Goal: Find specific page/section: Find specific page/section

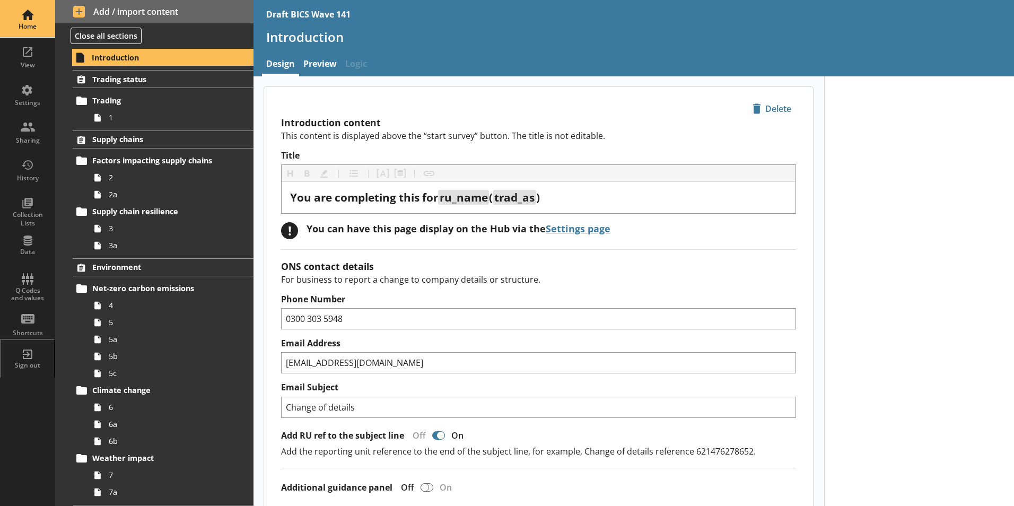
click at [16, 16] on div "Home" at bounding box center [27, 18] width 37 height 37
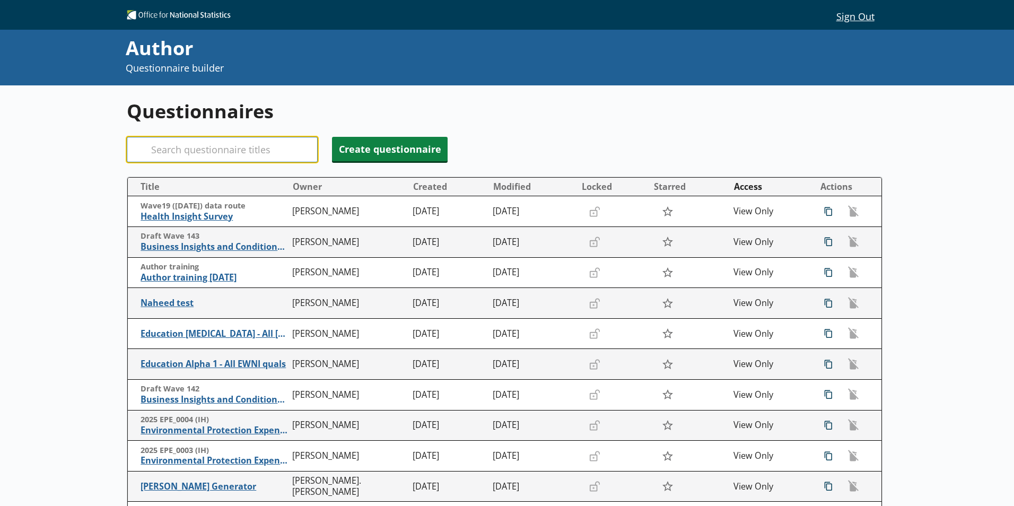
click at [172, 153] on input "Search" at bounding box center [222, 149] width 191 height 25
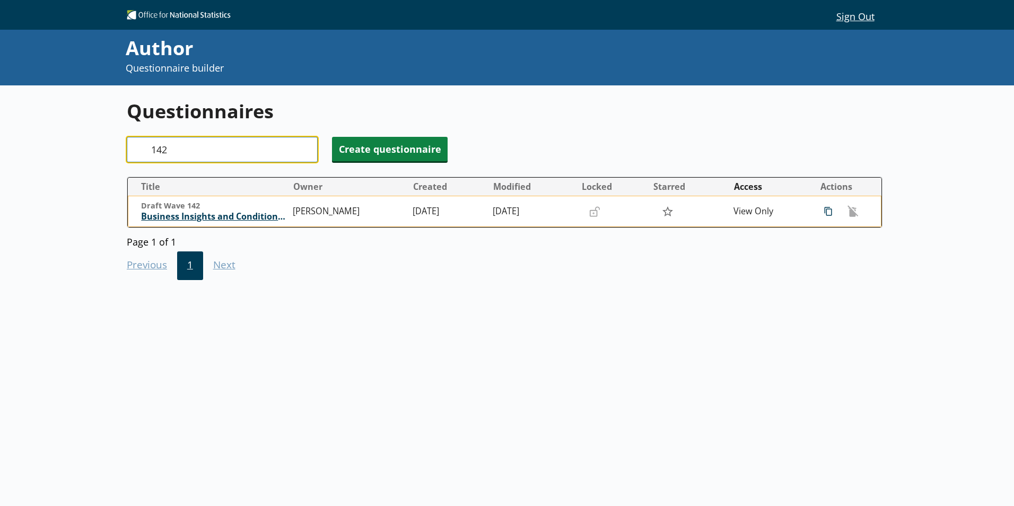
type input "142"
click at [166, 216] on span "Business Insights and Conditions Survey (BICS)" at bounding box center [214, 216] width 146 height 11
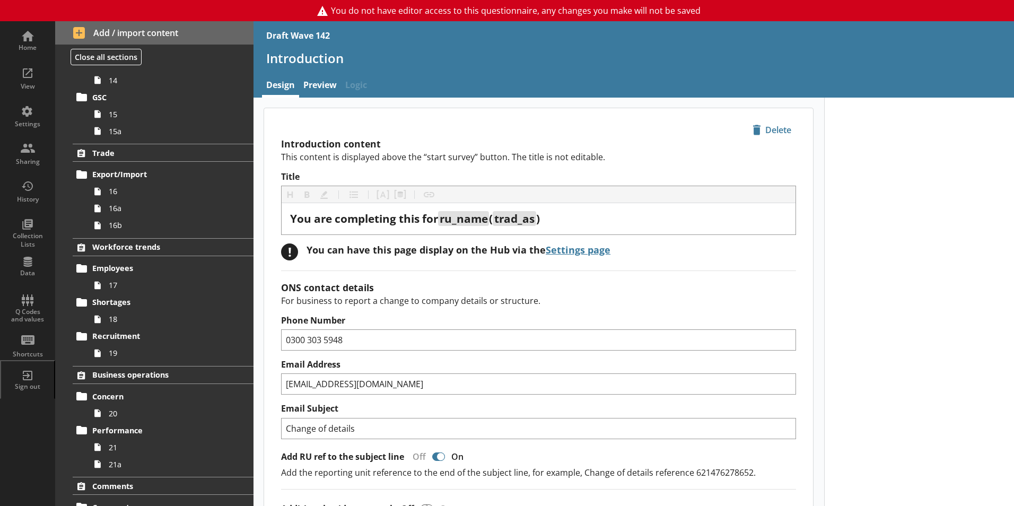
scroll to position [683, 0]
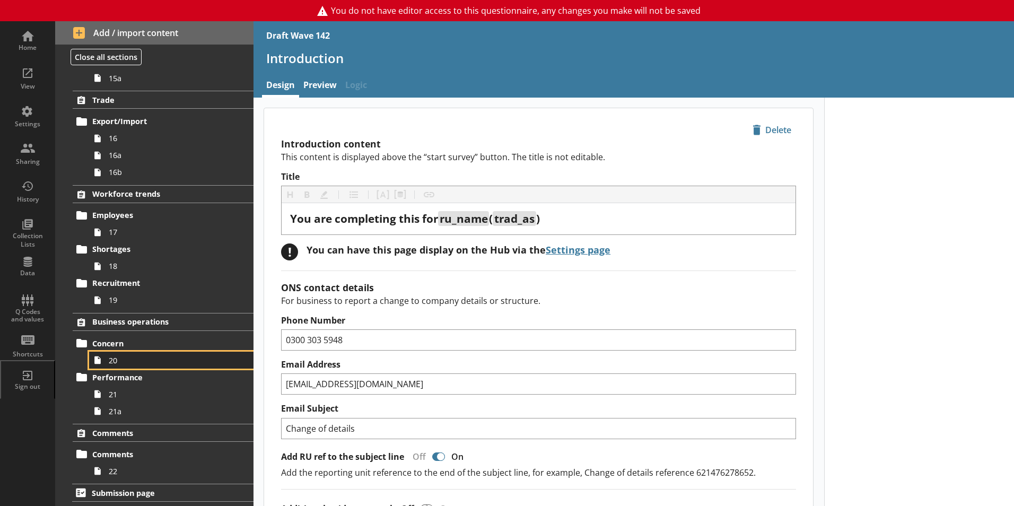
click at [109, 365] on span "20" at bounding box center [168, 360] width 118 height 10
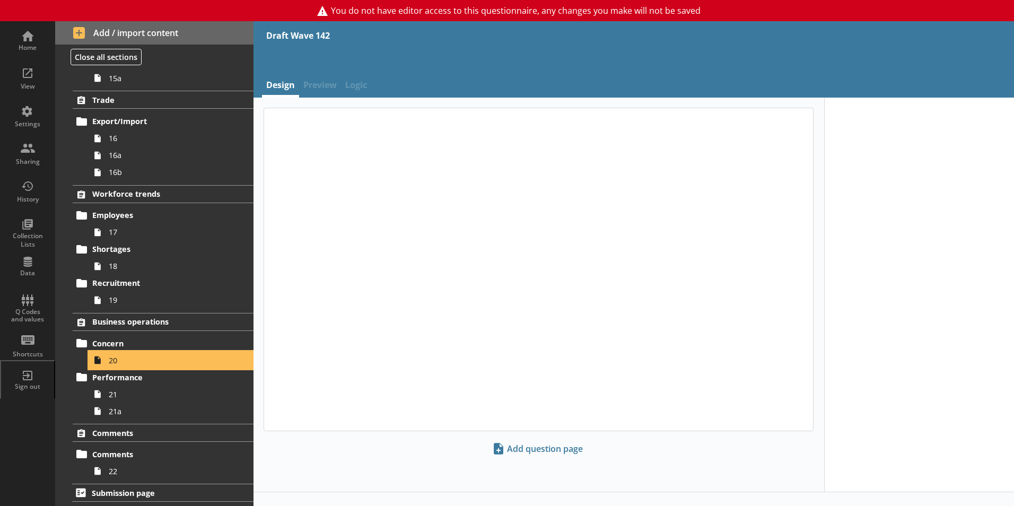
type textarea "x"
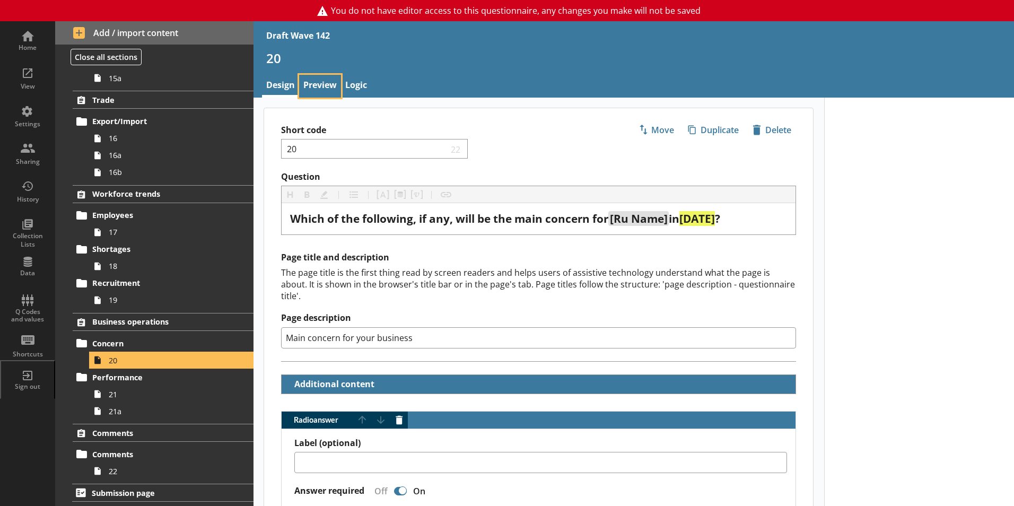
click at [320, 85] on link "Preview" at bounding box center [320, 86] width 42 height 23
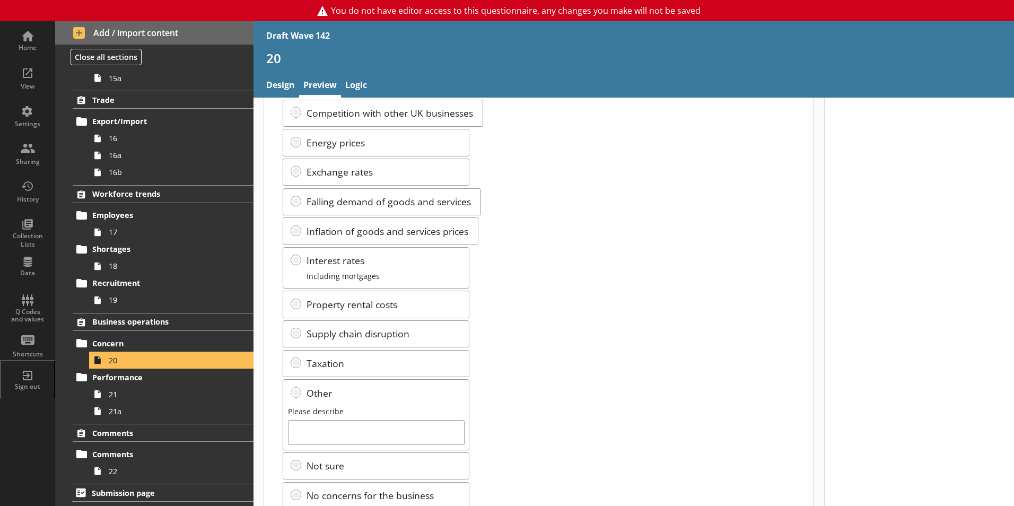
scroll to position [106, 0]
click at [101, 358] on icon at bounding box center [97, 360] width 17 height 17
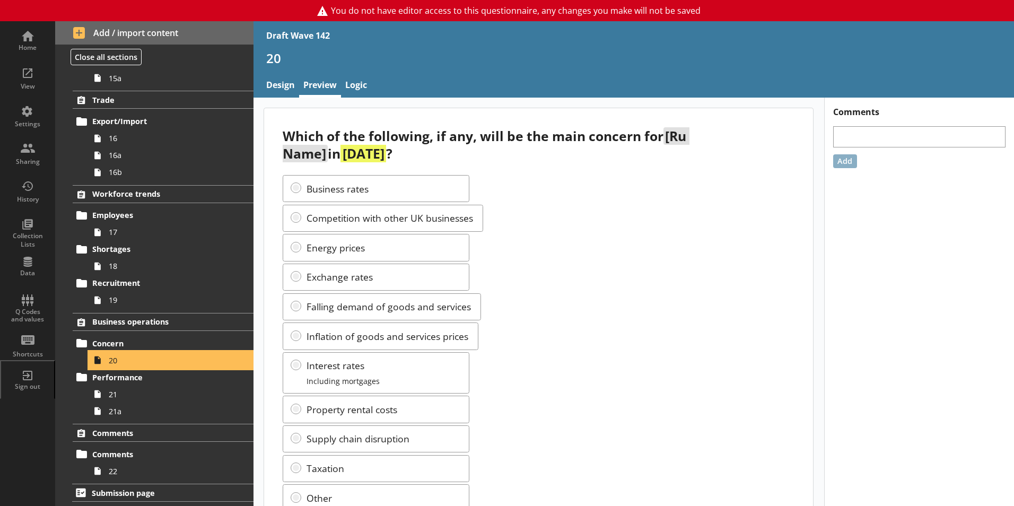
click at [101, 360] on icon at bounding box center [97, 360] width 17 height 17
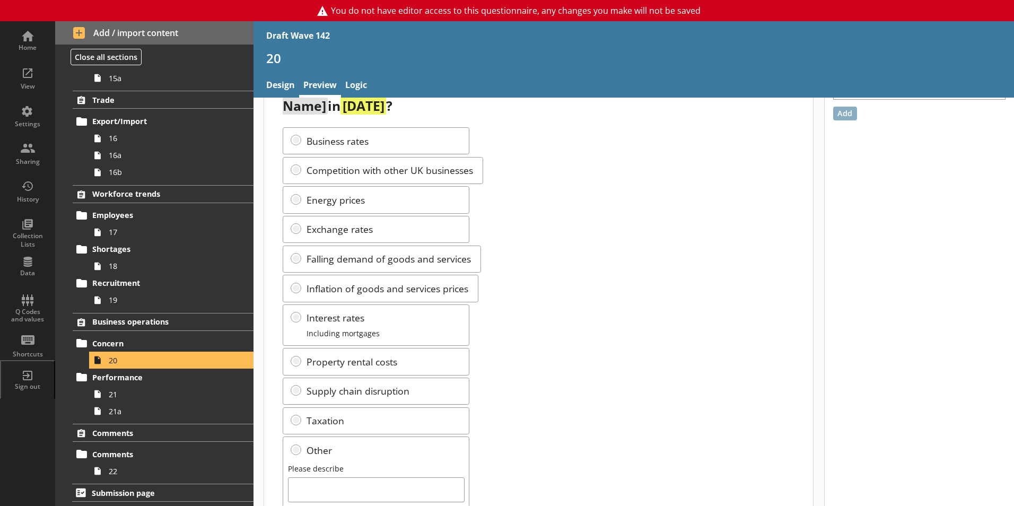
scroll to position [145, 0]
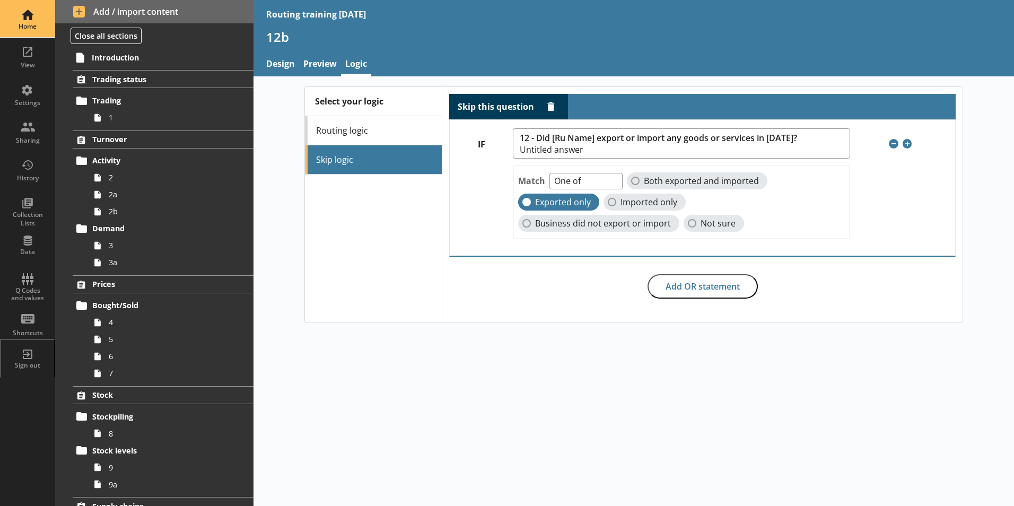
scroll to position [318, 0]
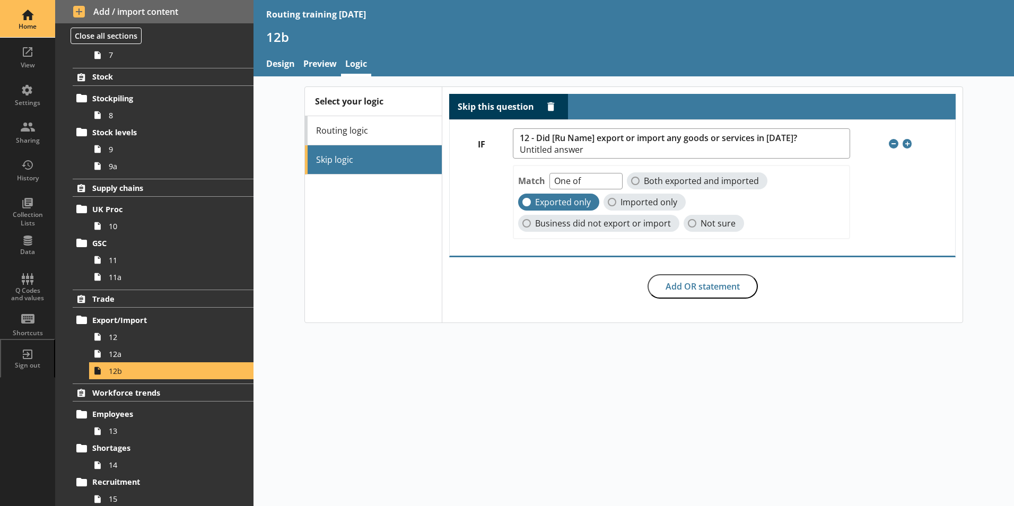
drag, startPoint x: 0, startPoint y: 0, endPoint x: 14, endPoint y: 23, distance: 27.1
click at [14, 23] on div "Home" at bounding box center [27, 26] width 37 height 8
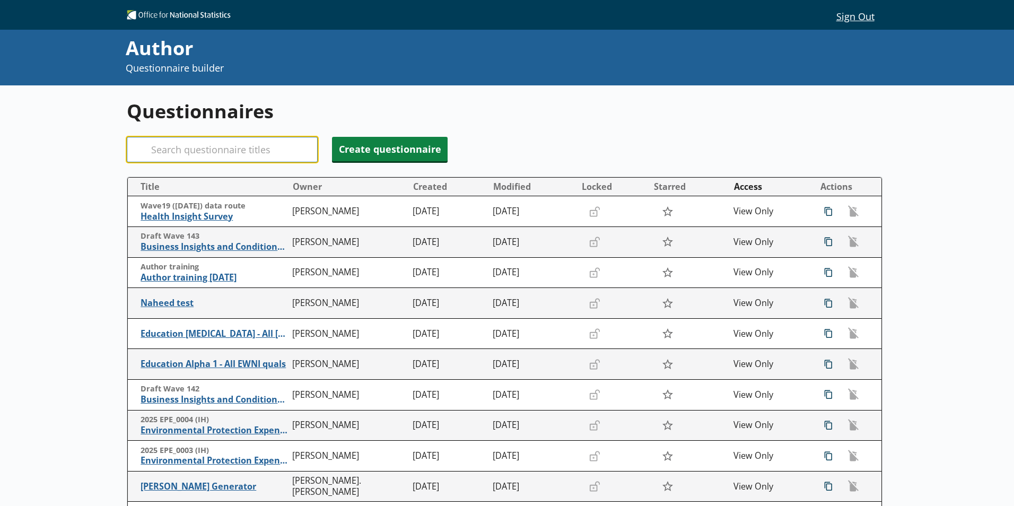
click at [175, 156] on input "Search" at bounding box center [222, 149] width 191 height 25
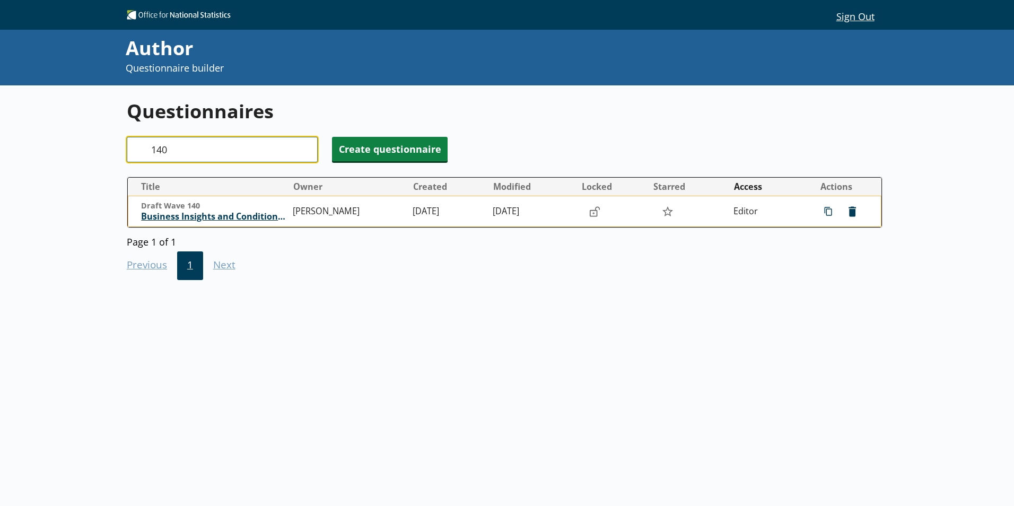
type input "140"
click at [188, 217] on span "Business Insights and Conditions Survey (BICS)" at bounding box center [214, 216] width 146 height 11
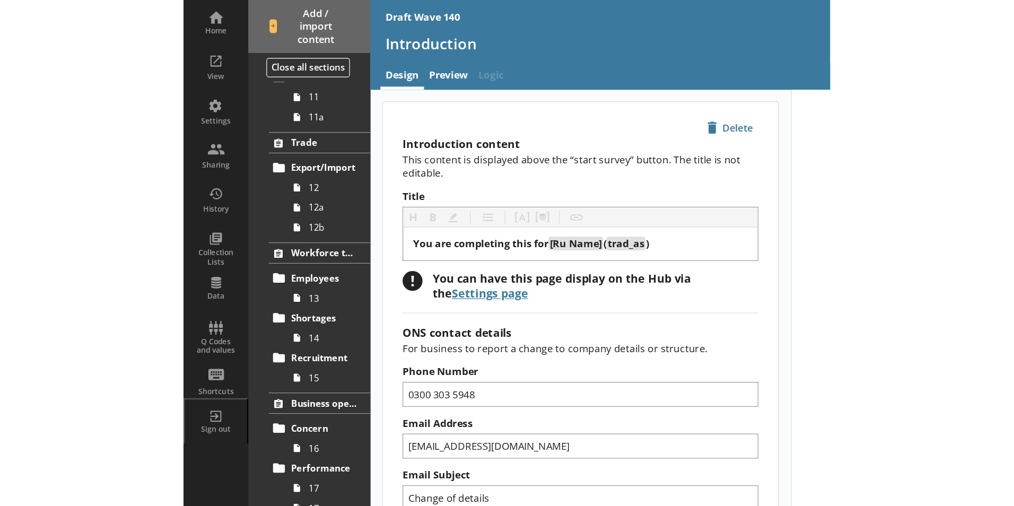
scroll to position [514, 0]
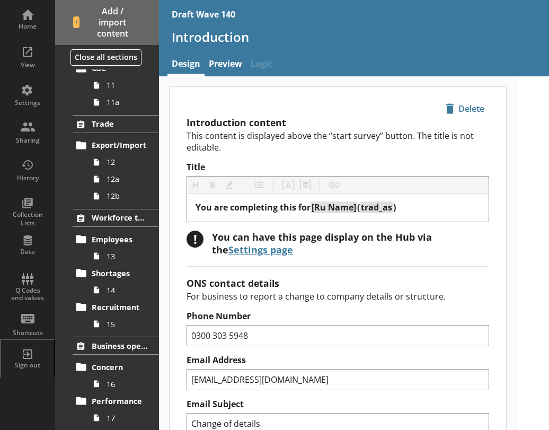
type textarea "x"
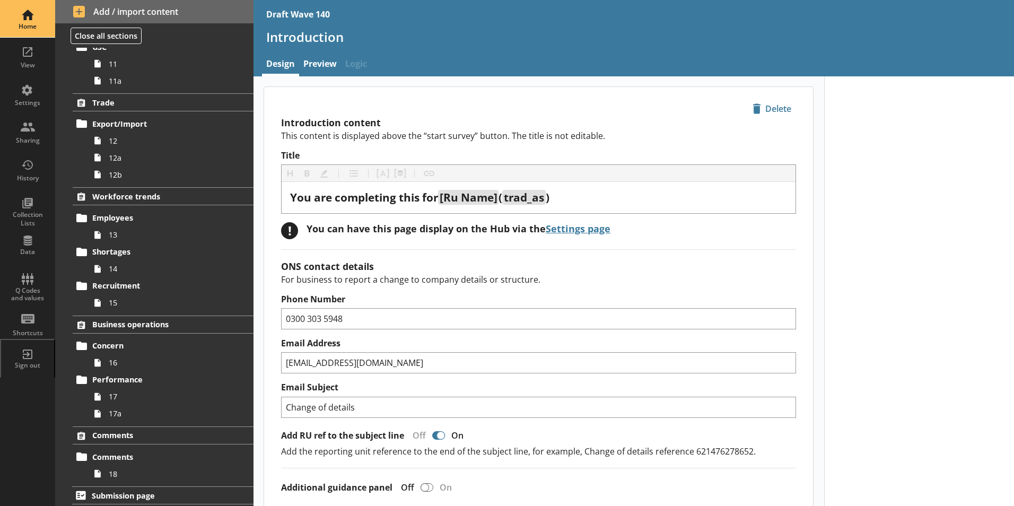
click at [25, 20] on div "Home" at bounding box center [27, 18] width 37 height 37
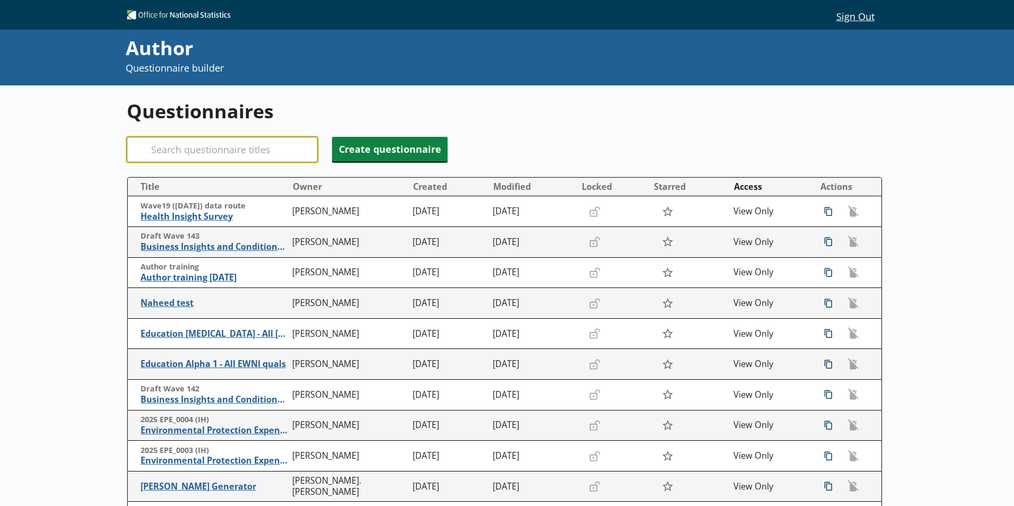
click at [208, 151] on input "Search" at bounding box center [222, 149] width 191 height 25
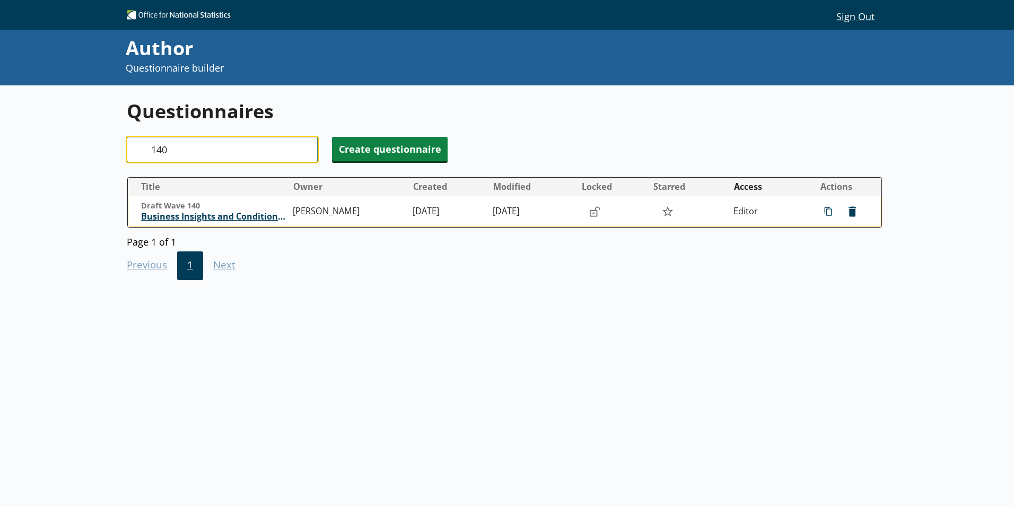
type input "140"
click at [202, 217] on span "Business Insights and Conditions Survey (BICS)" at bounding box center [214, 216] width 146 height 11
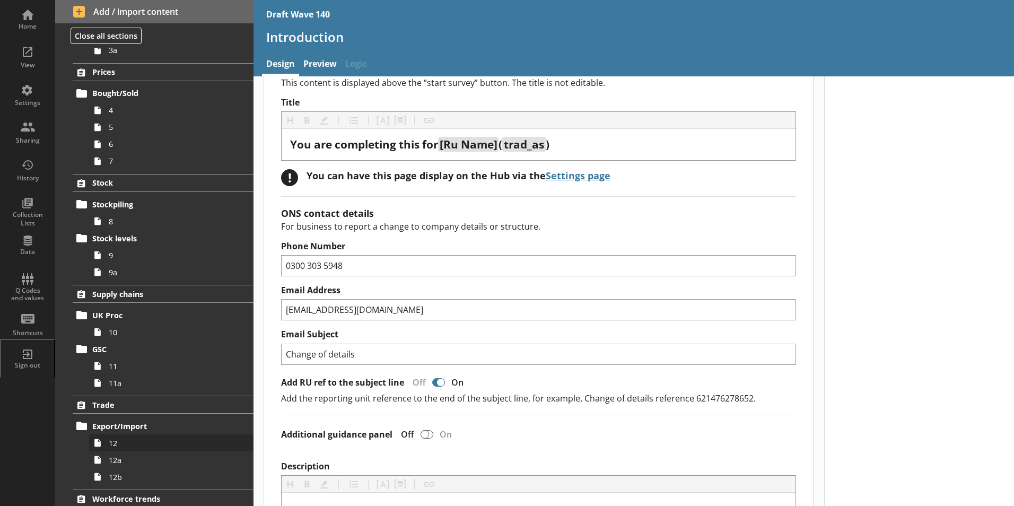
scroll to position [424, 0]
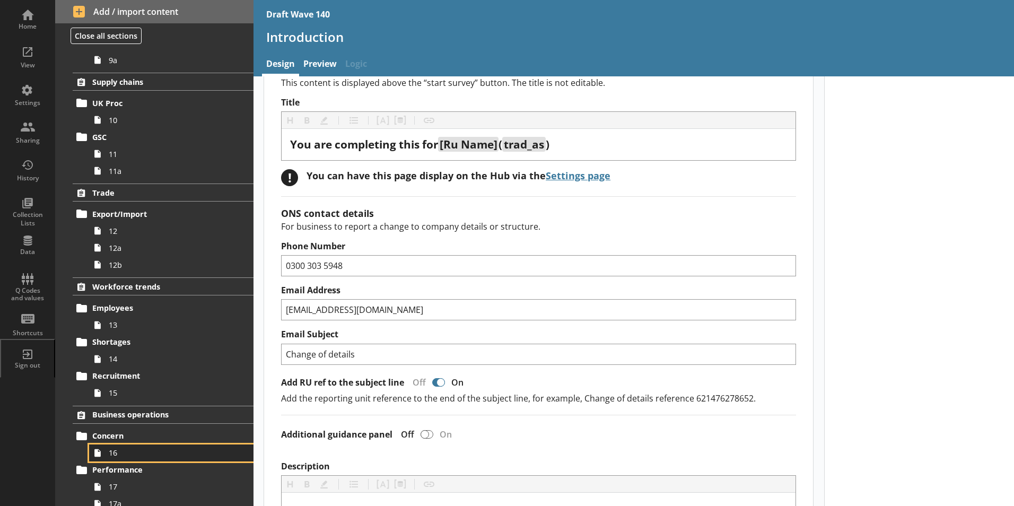
click at [108, 451] on ol "Trading status Trading 1 Turnover Activity 2 2a 2b Demand 3 3a Prices Bought/So…" at bounding box center [154, 109] width 198 height 926
click at [108, 451] on link "16" at bounding box center [171, 452] width 164 height 17
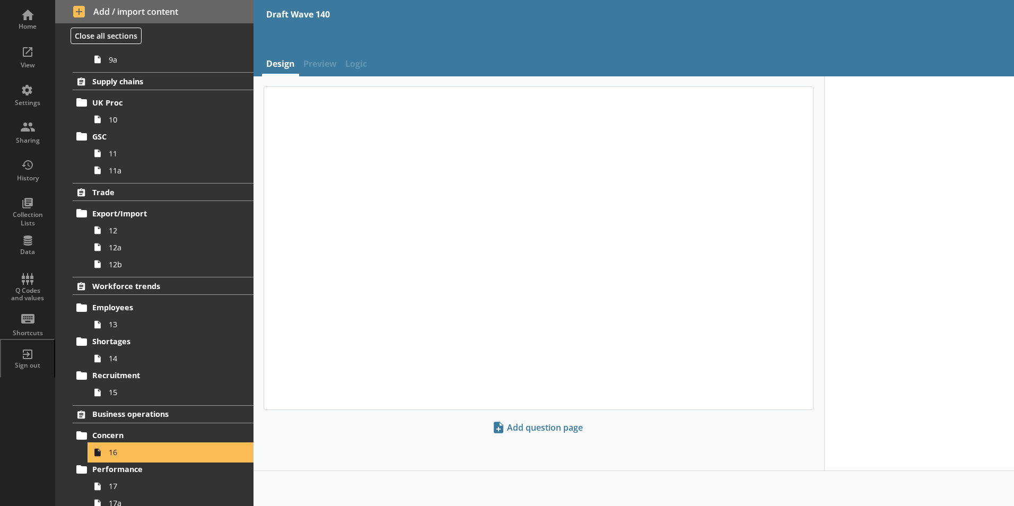
type textarea "x"
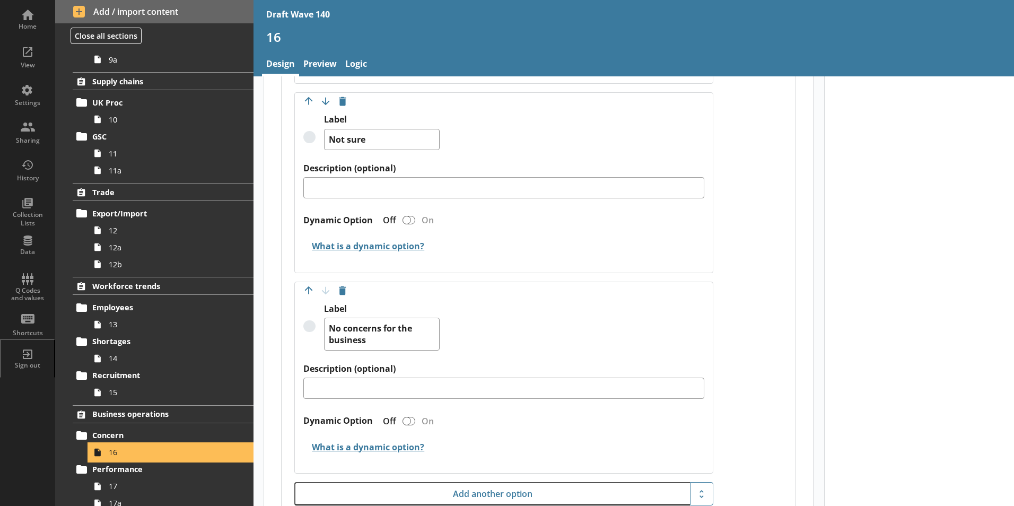
scroll to position [2823, 0]
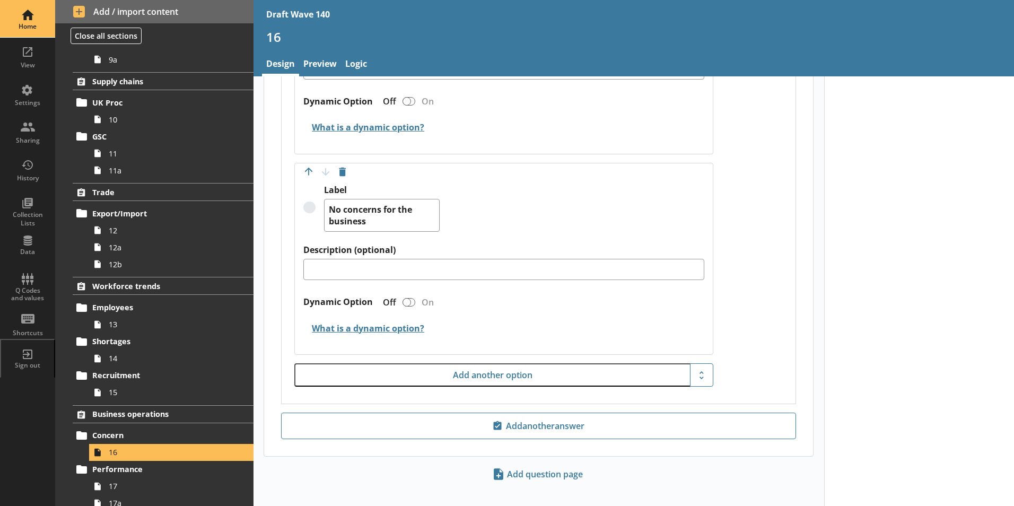
click at [29, 19] on div "Home" at bounding box center [27, 18] width 37 height 37
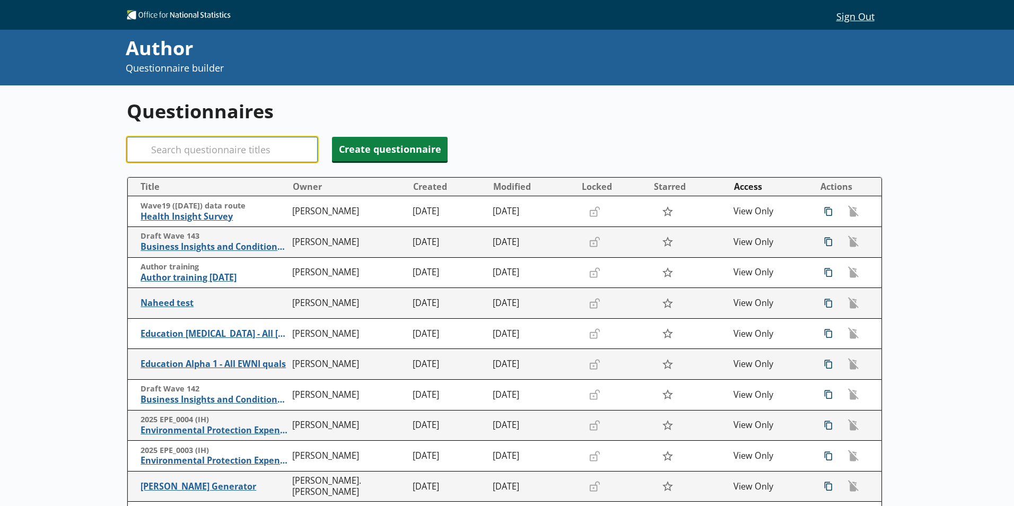
click at [168, 155] on input "Search" at bounding box center [222, 149] width 191 height 25
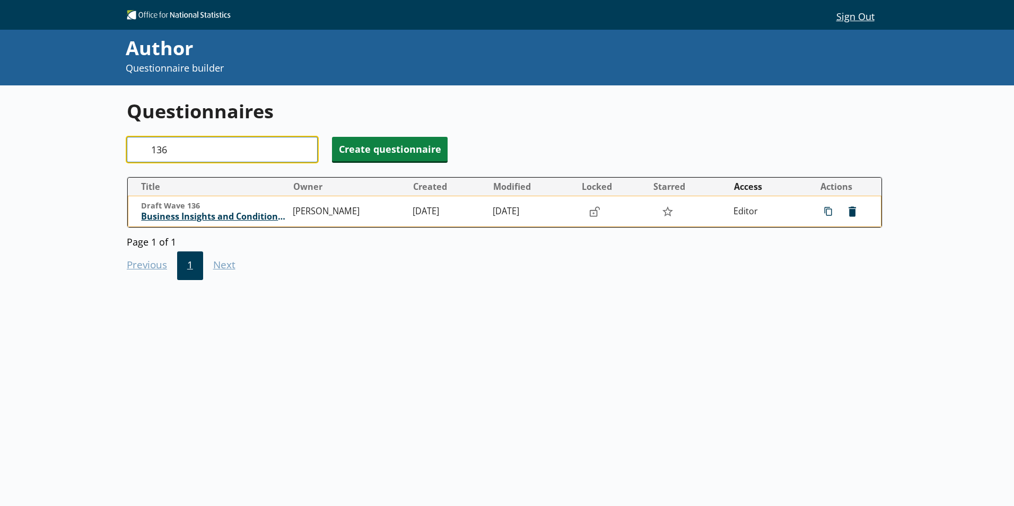
type input "136"
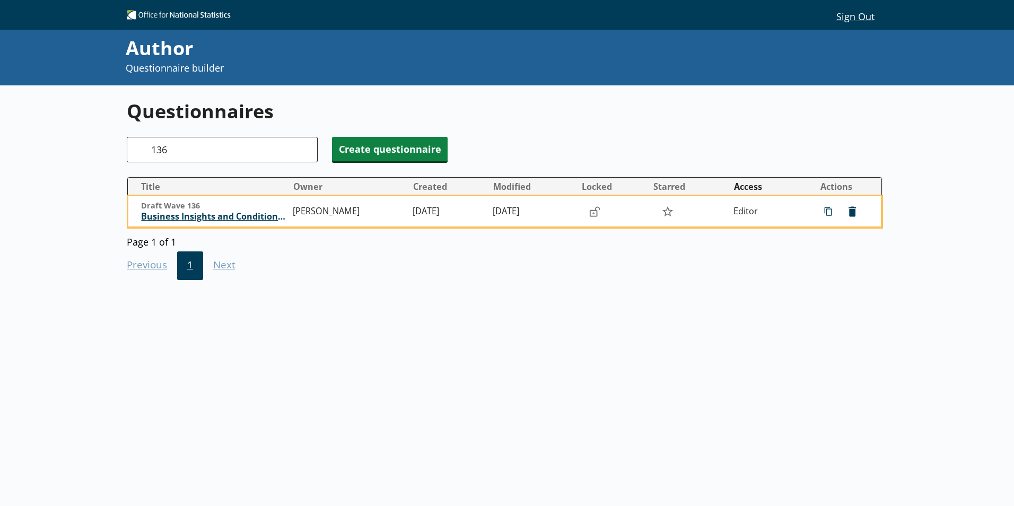
click at [186, 220] on span "Business Insights and Conditions Survey (BICS)" at bounding box center [214, 216] width 146 height 11
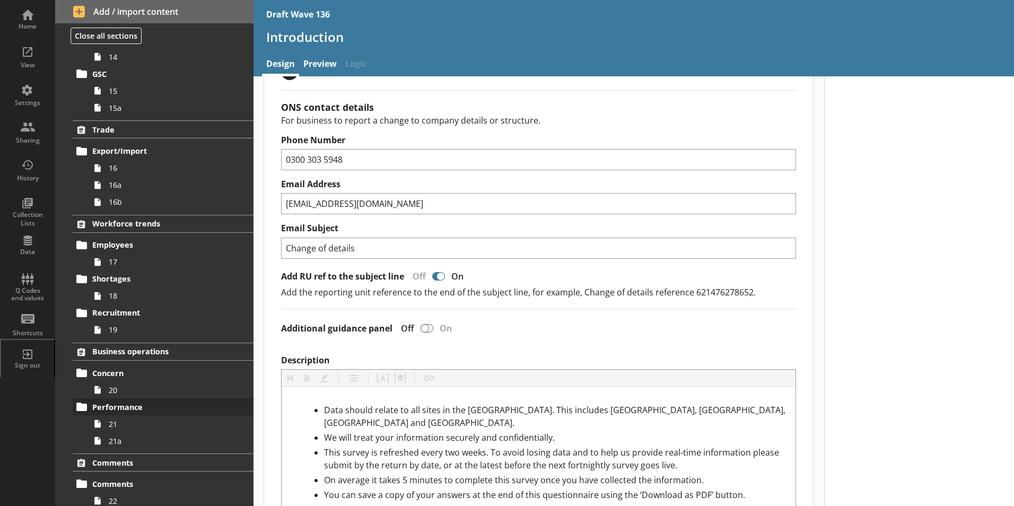
scroll to position [662, 0]
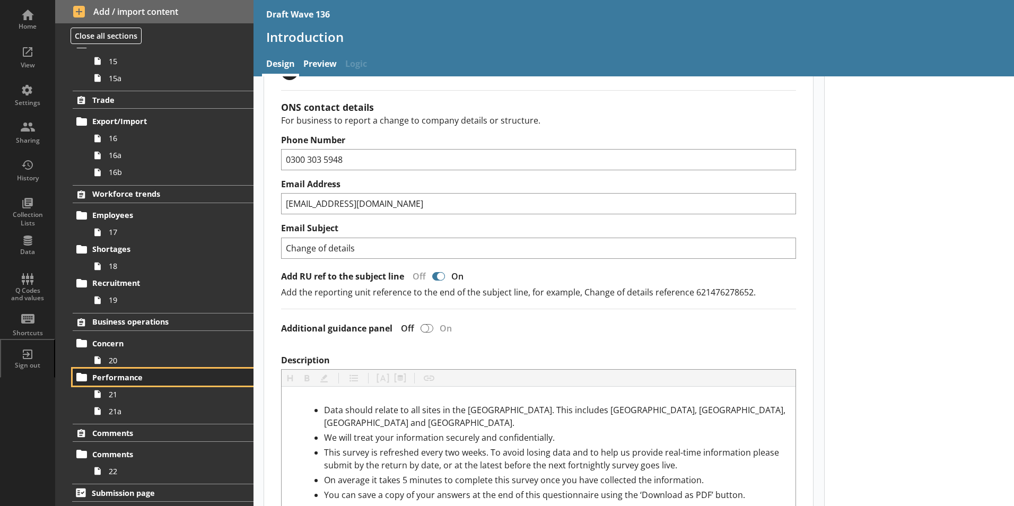
click at [113, 369] on link "Performance" at bounding box center [163, 377] width 181 height 17
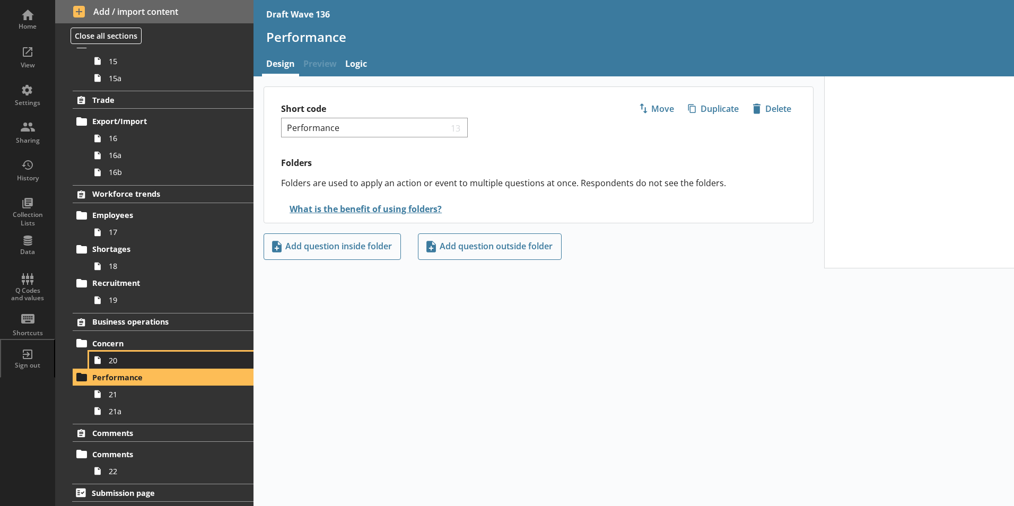
click at [112, 362] on span "20" at bounding box center [168, 360] width 118 height 10
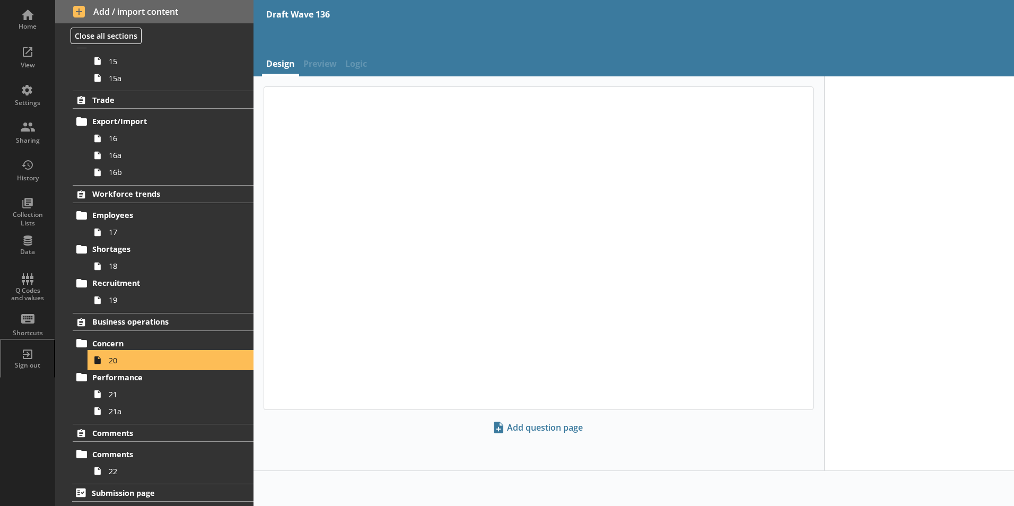
type textarea "x"
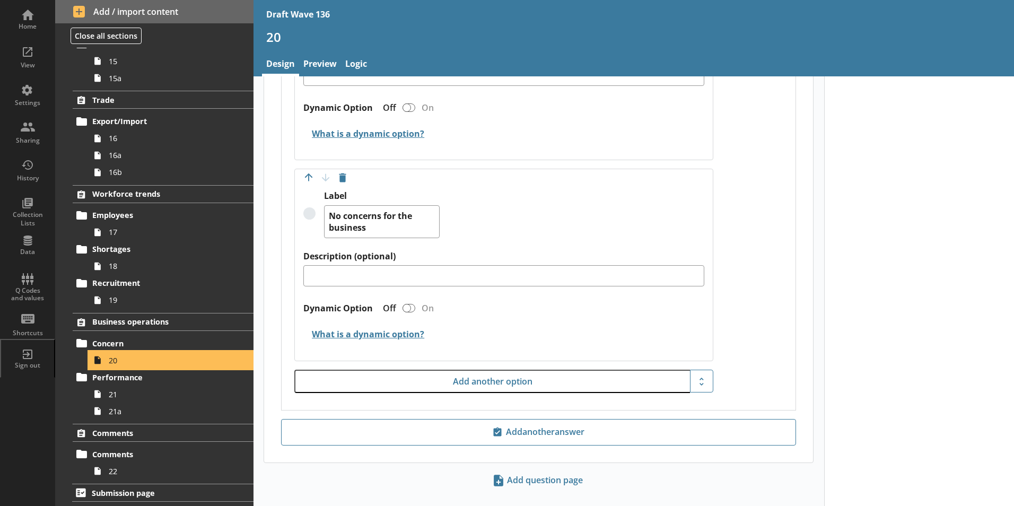
scroll to position [2634, 0]
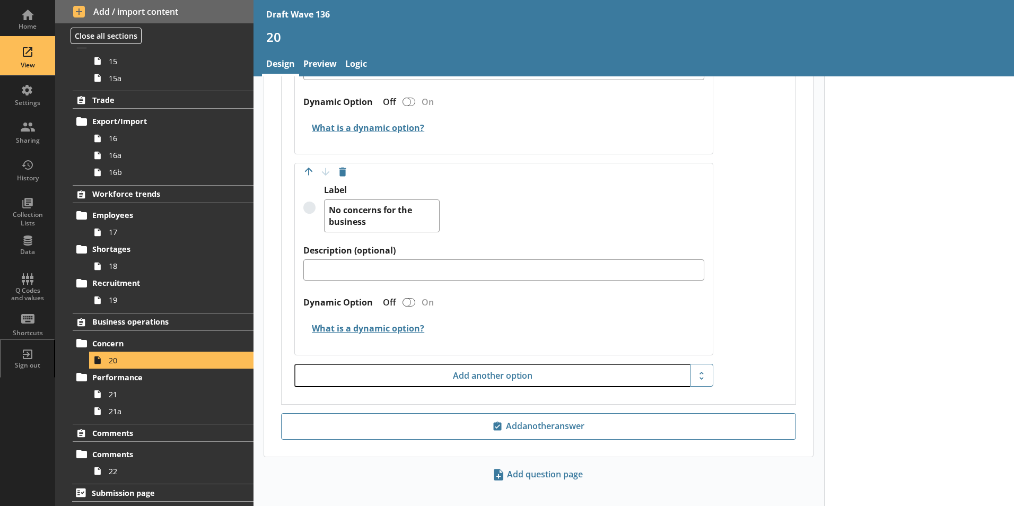
click at [29, 55] on div "View" at bounding box center [27, 56] width 37 height 37
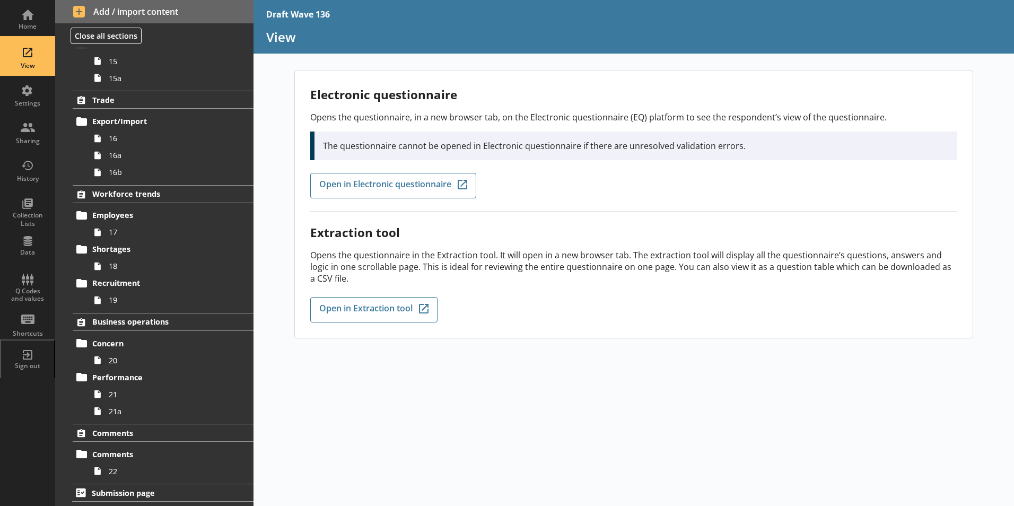
click at [24, 52] on div "View" at bounding box center [27, 56] width 37 height 37
click at [23, 17] on div "Home" at bounding box center [27, 18] width 37 height 37
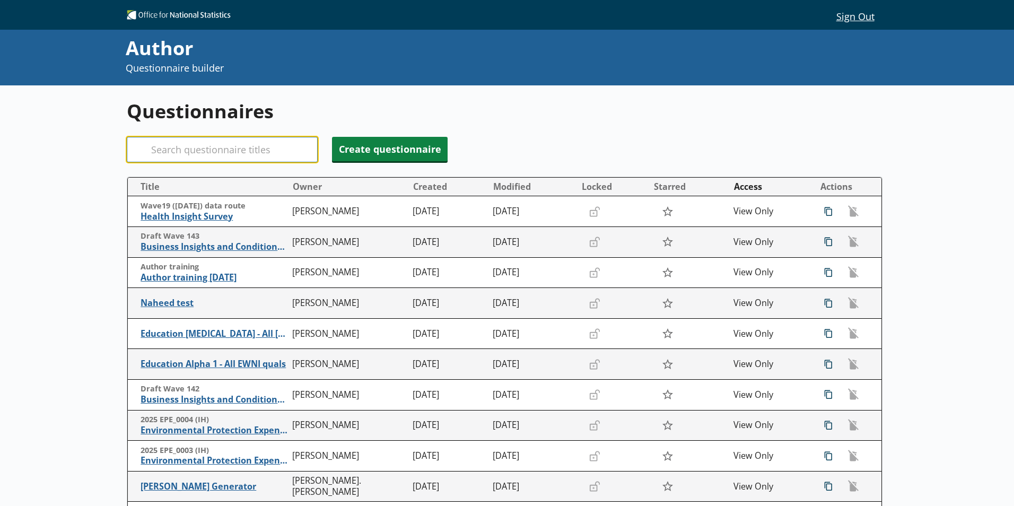
click at [207, 146] on input "Search" at bounding box center [222, 149] width 191 height 25
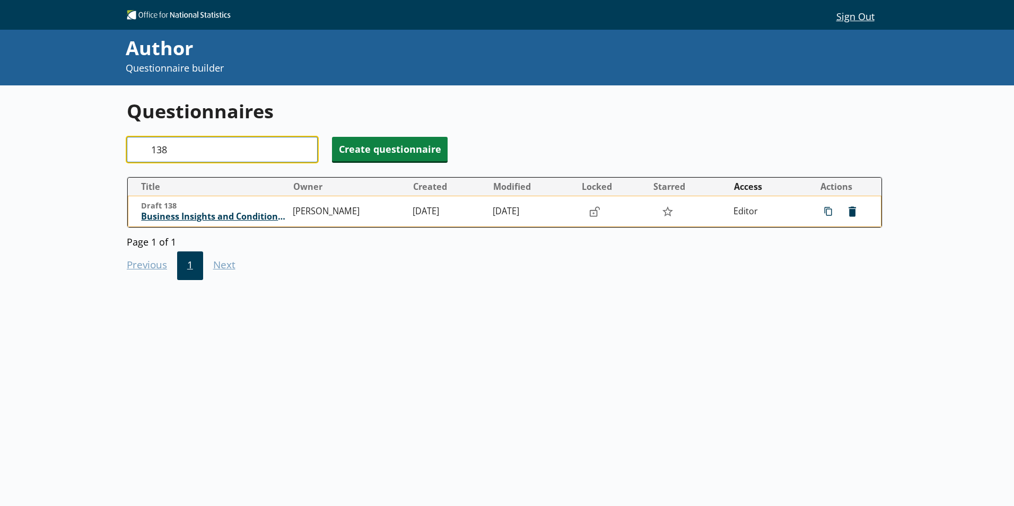
type input "138"
click at [220, 216] on span "Business Insights and Conditions Survey (BICS)" at bounding box center [214, 216] width 146 height 11
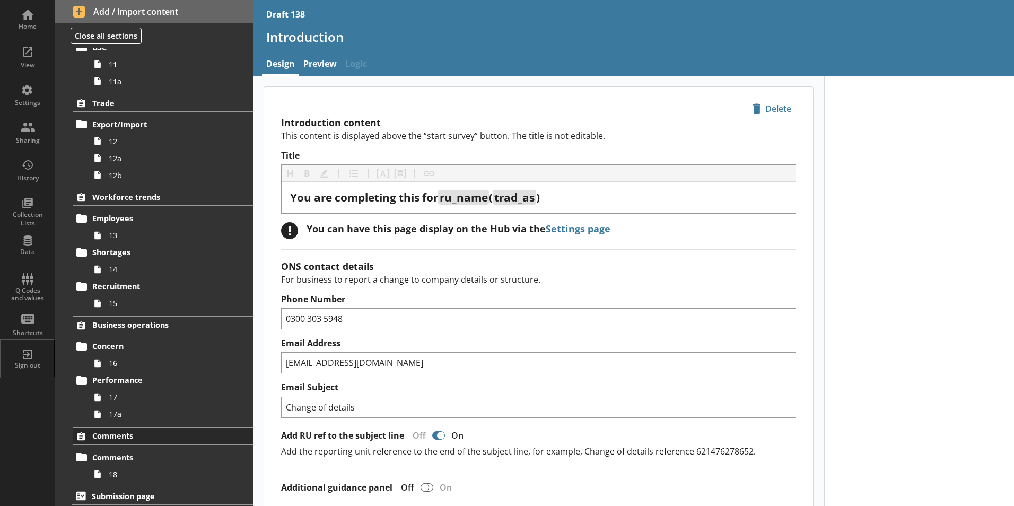
scroll to position [517, 0]
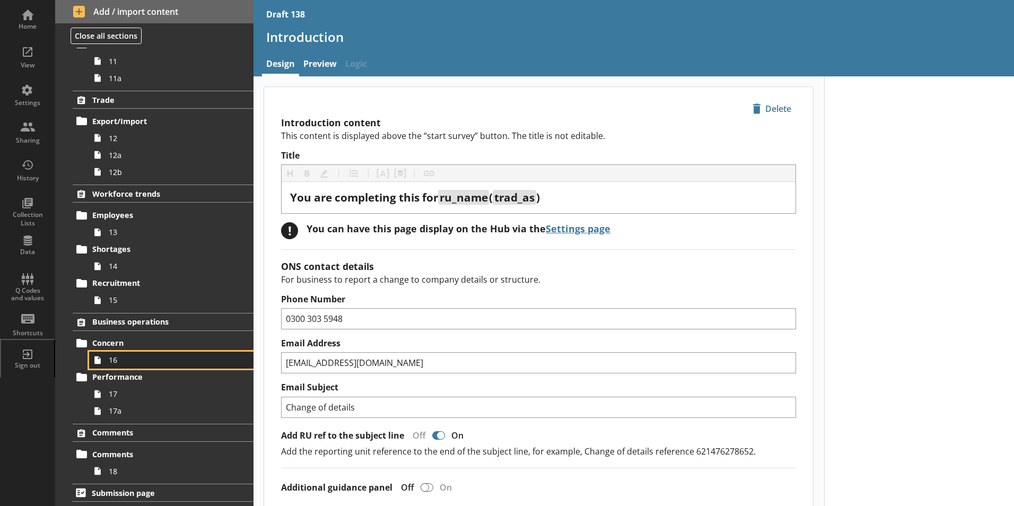
click at [112, 361] on span "16" at bounding box center [168, 360] width 118 height 10
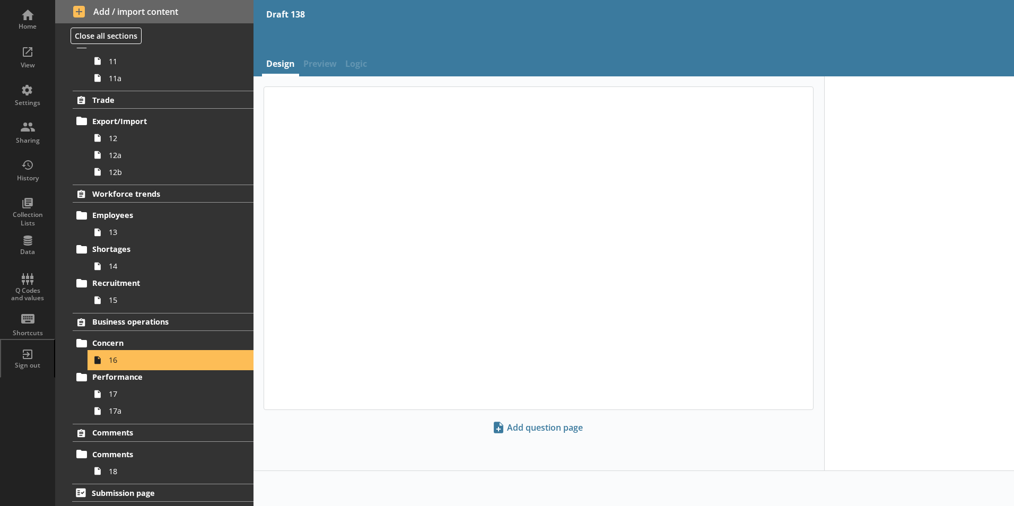
type textarea "x"
